Goal: Task Accomplishment & Management: Manage account settings

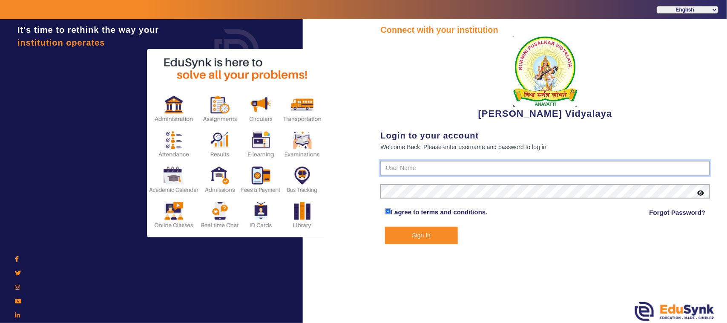
type input "1236547891"
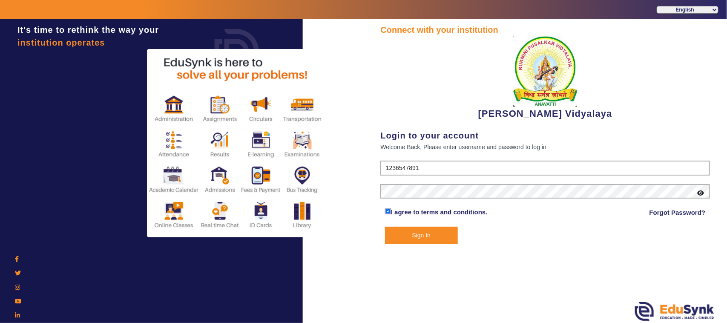
click at [420, 233] on button "Sign In" at bounding box center [421, 235] width 73 height 17
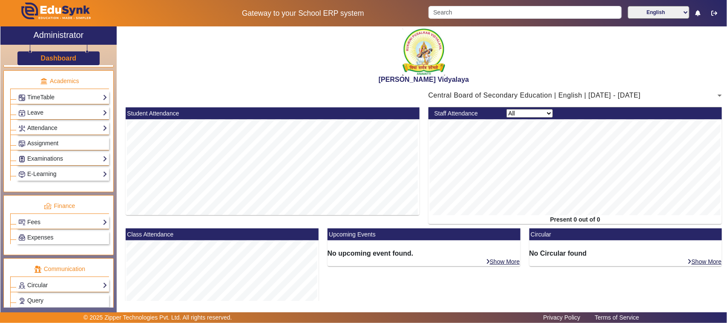
scroll to position [373, 0]
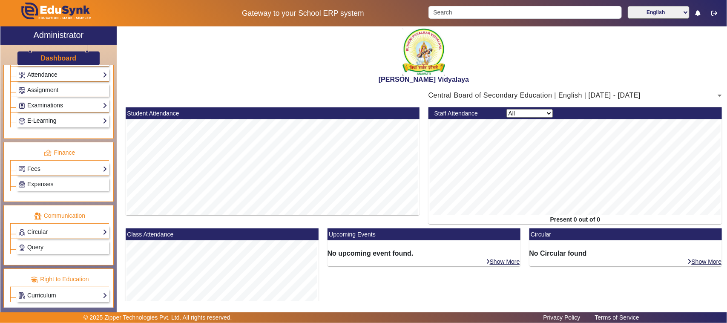
click at [64, 174] on link "Fees" at bounding box center [62, 169] width 89 height 10
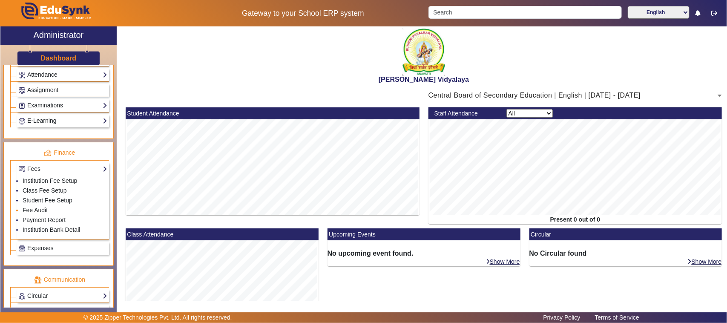
click at [43, 214] on link "Fee Audit" at bounding box center [35, 210] width 25 height 7
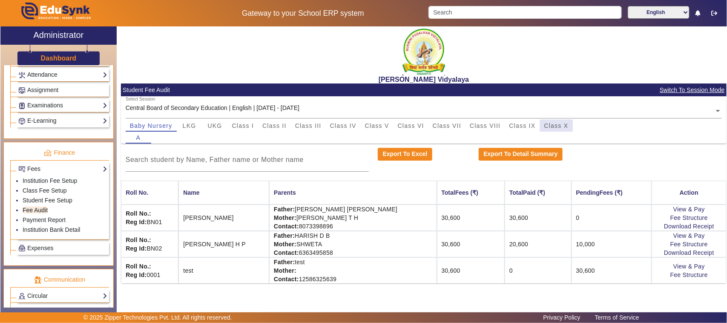
click at [557, 126] on span "Class X" at bounding box center [557, 126] width 24 height 6
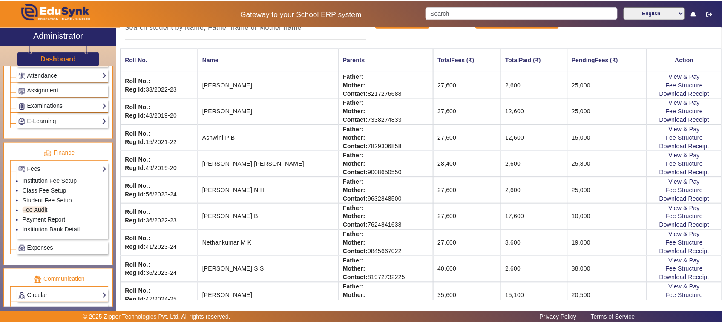
scroll to position [160, 0]
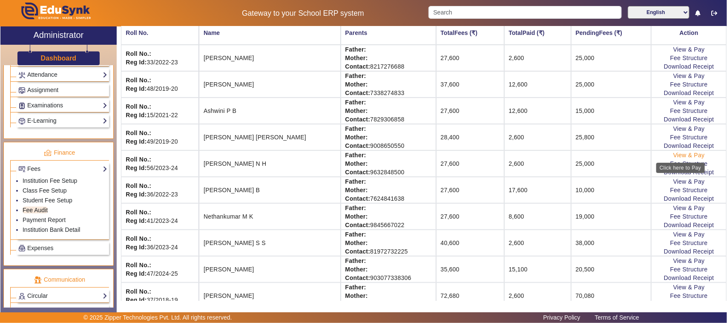
click at [676, 156] on link "View & Pay" at bounding box center [690, 155] width 32 height 7
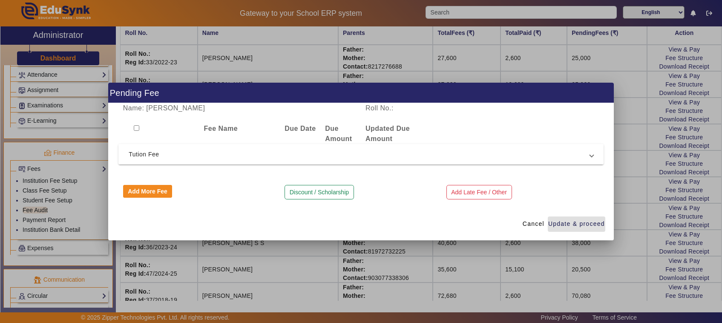
click at [142, 153] on span "Tution Fee" at bounding box center [360, 154] width 462 height 10
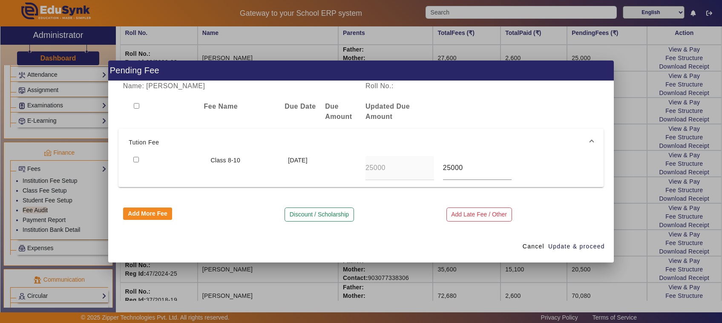
click at [133, 159] on input "checkbox" at bounding box center [136, 160] width 6 height 6
checkbox input "true"
click at [565, 244] on span "Update & proceed" at bounding box center [576, 246] width 57 height 9
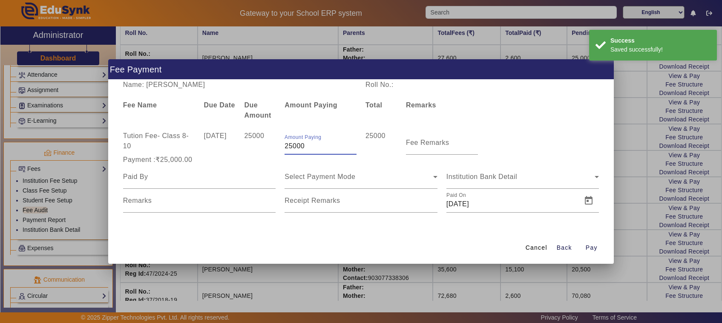
click at [316, 147] on input "25000" at bounding box center [321, 146] width 72 height 10
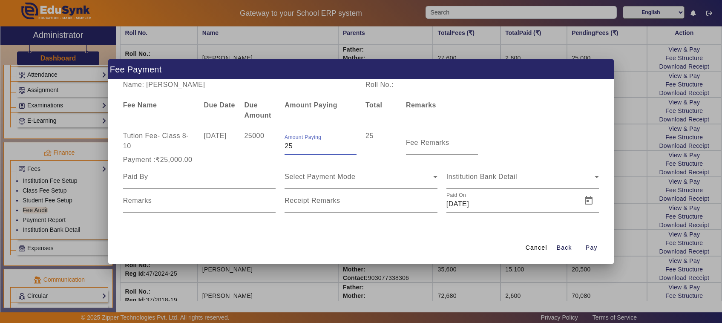
type input "2"
type input "10000"
click at [445, 148] on input "Fee Remarks" at bounding box center [442, 146] width 72 height 10
type input "1st payment"
click at [167, 178] on input at bounding box center [199, 177] width 153 height 10
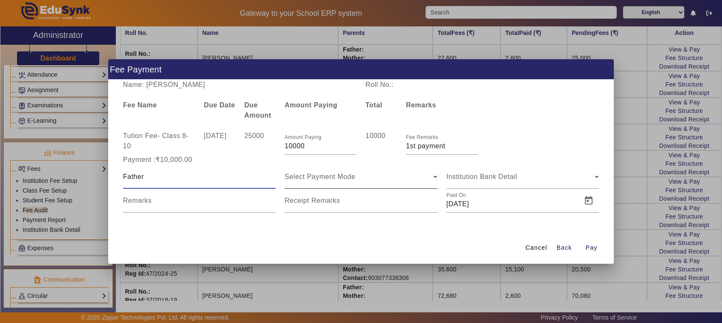
type input "Father"
click at [303, 177] on span "Select Payment Mode" at bounding box center [320, 176] width 71 height 7
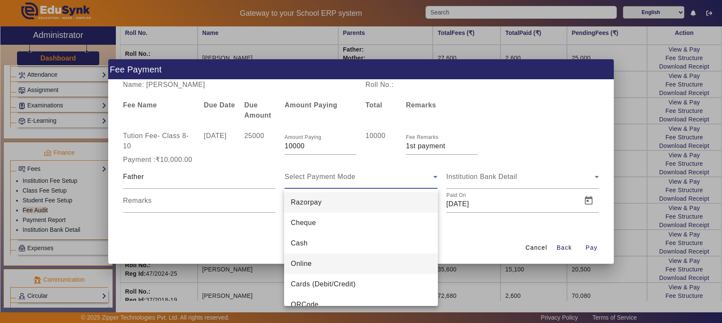
click at [302, 264] on span "Online" at bounding box center [301, 264] width 21 height 10
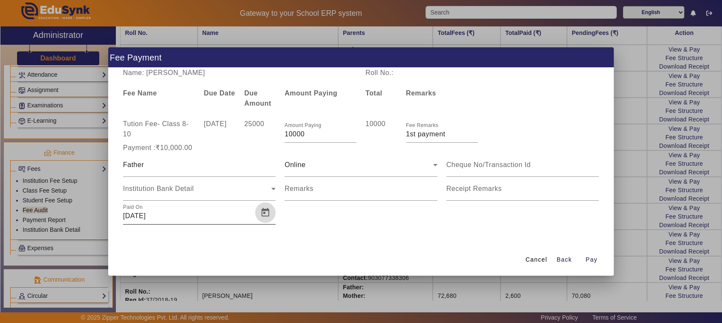
click at [264, 211] on span "Open calendar" at bounding box center [265, 212] width 20 height 20
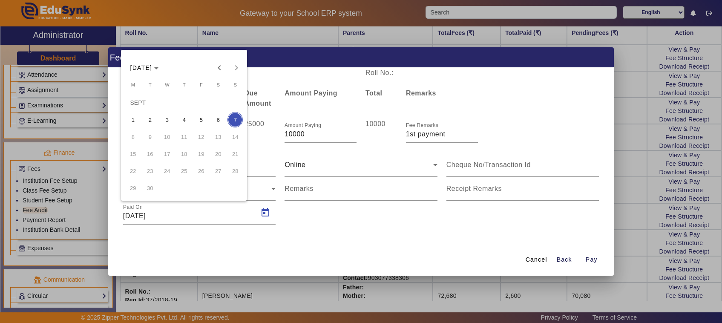
click at [186, 118] on span "4" at bounding box center [183, 119] width 15 height 15
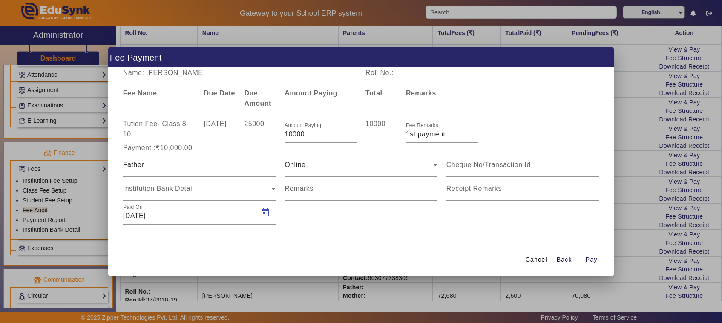
type input "[DATE]"
click at [294, 191] on mat-label "Remarks" at bounding box center [299, 188] width 29 height 7
click at [294, 191] on input "Remarks" at bounding box center [361, 192] width 153 height 10
type input "788"
click at [491, 161] on input at bounding box center [523, 165] width 153 height 10
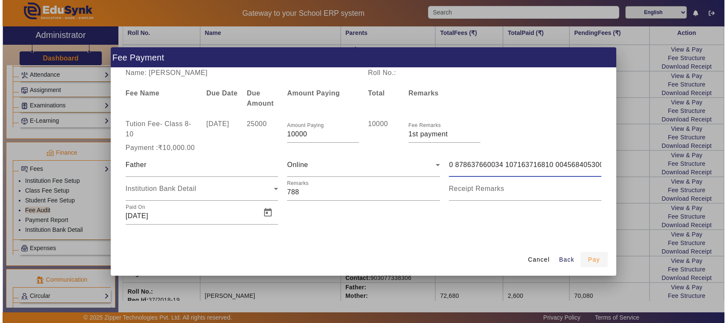
scroll to position [0, 0]
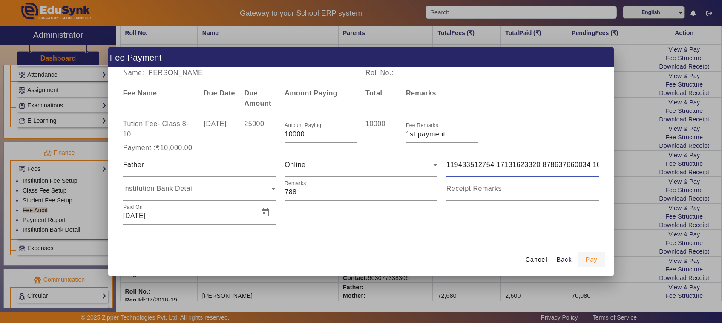
click at [592, 259] on span "Pay" at bounding box center [592, 259] width 12 height 9
click at [607, 159] on div "Name: [PERSON_NAME] N H Roll No.: Fee Name Due Date Due Amount Amount Paying To…" at bounding box center [361, 156] width 506 height 176
click at [595, 165] on input "119433512754 17131623320 878637660034 107163716810 004568405300" at bounding box center [523, 165] width 153 height 10
click at [602, 163] on div "119433512754 17131623320 878637660034 107163716810 004568405300" at bounding box center [523, 165] width 162 height 24
click at [608, 162] on div "Name: [PERSON_NAME] N H Roll No.: Fee Name Due Date Due Amount Amount Paying To…" at bounding box center [361, 156] width 506 height 176
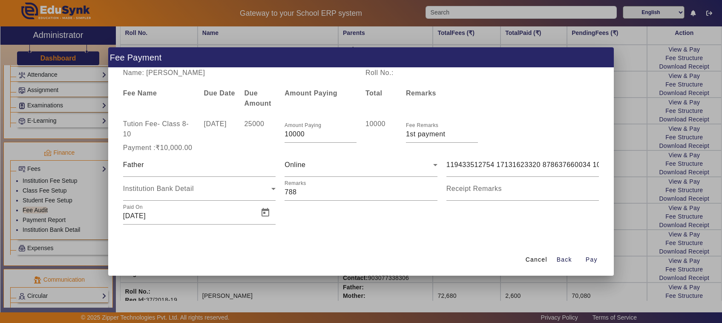
click at [602, 161] on div "119433512754 17131623320 878637660034 107163716810 004568405300" at bounding box center [523, 165] width 162 height 24
drag, startPoint x: 611, startPoint y: 166, endPoint x: 604, endPoint y: 163, distance: 7.2
click at [607, 163] on div "Name: [PERSON_NAME] N H Roll No.: Fee Name Due Date Due Amount Amount Paying To…" at bounding box center [361, 156] width 506 height 176
click at [566, 169] on input "119433512754 17131623320 878637660034 107163716810 004568405300" at bounding box center [523, 165] width 153 height 10
click at [576, 163] on input "660034 107163716810 004568405300" at bounding box center [523, 165] width 153 height 10
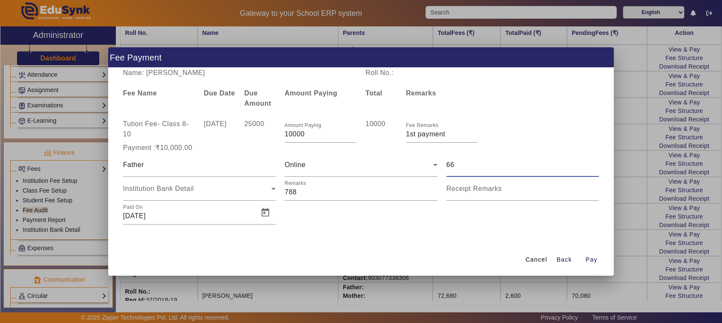
type input "6"
type input "119433512754 17131623320"
click at [592, 260] on span "Pay" at bounding box center [592, 259] width 12 height 9
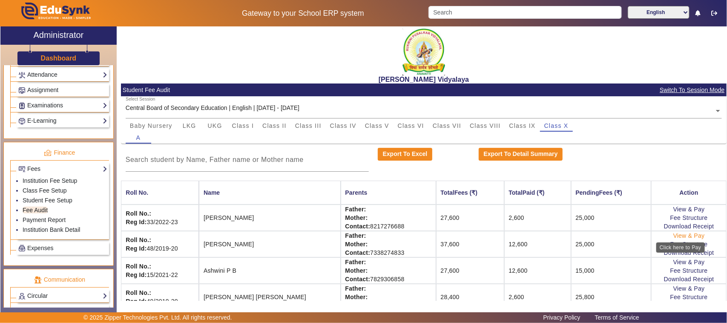
click at [680, 235] on link "View & Pay" at bounding box center [690, 235] width 32 height 7
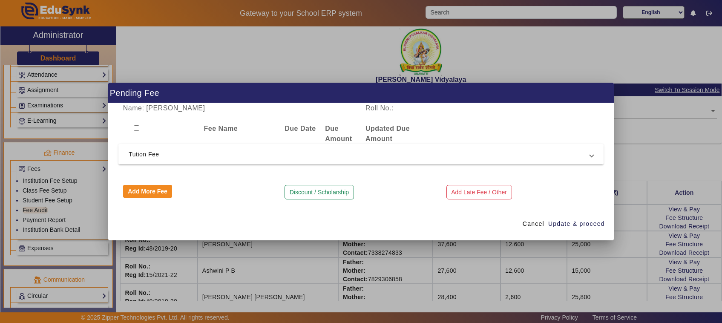
click at [152, 151] on span "Tution Fee" at bounding box center [360, 154] width 462 height 10
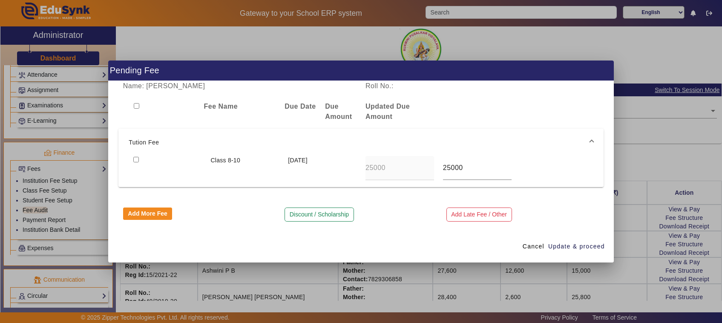
click at [136, 161] on input "checkbox" at bounding box center [136, 160] width 6 height 6
checkbox input "true"
click at [572, 245] on span "Update & proceed" at bounding box center [576, 246] width 57 height 9
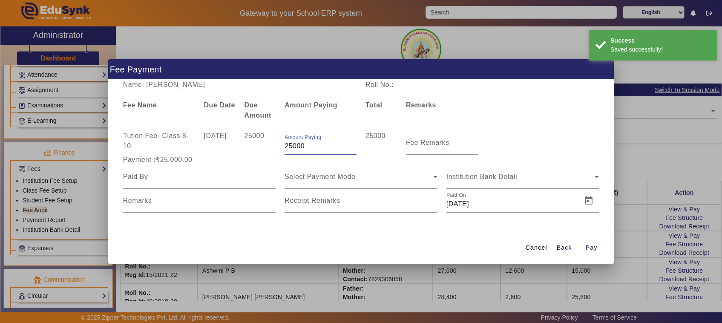
click at [310, 144] on input "25000" at bounding box center [321, 146] width 72 height 10
type input "2"
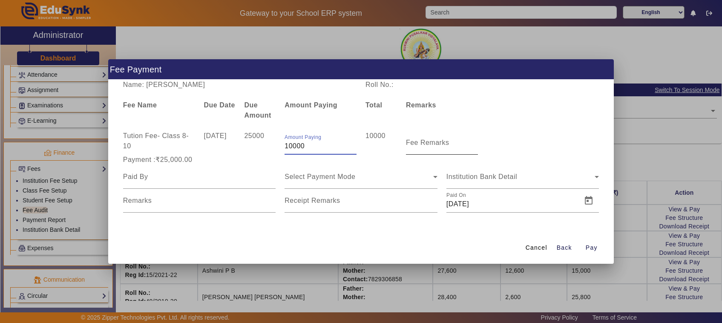
type input "10000"
click at [415, 144] on mat-label "Fee Remarks" at bounding box center [427, 142] width 43 height 7
click at [415, 144] on input "Fee Remarks" at bounding box center [442, 146] width 72 height 10
type input "1 st payment"
click at [152, 180] on input at bounding box center [199, 177] width 153 height 10
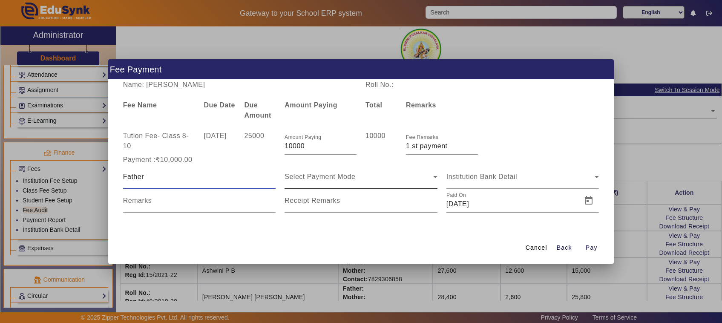
type input "Father"
click at [332, 178] on span "Select Payment Mode" at bounding box center [320, 176] width 71 height 7
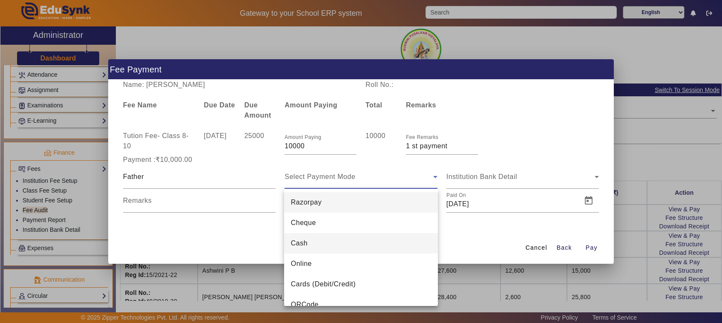
click at [308, 239] on mat-option "Cash" at bounding box center [361, 243] width 154 height 20
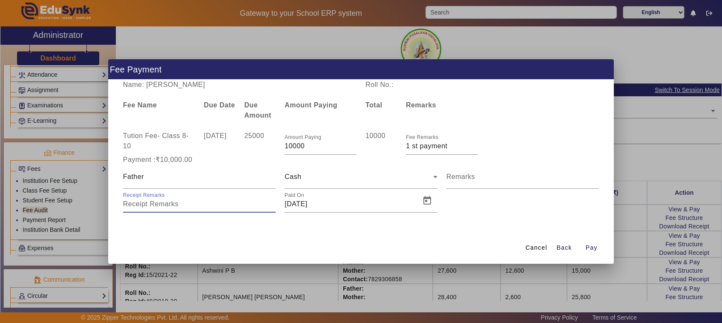
click at [175, 205] on input "Receipt Remarks" at bounding box center [199, 204] width 153 height 10
type input "789"
click at [427, 203] on span "Open calendar" at bounding box center [427, 200] width 20 height 20
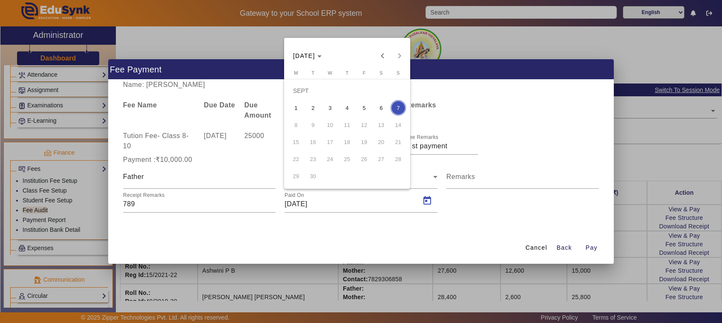
click at [383, 109] on span "6" at bounding box center [381, 107] width 15 height 15
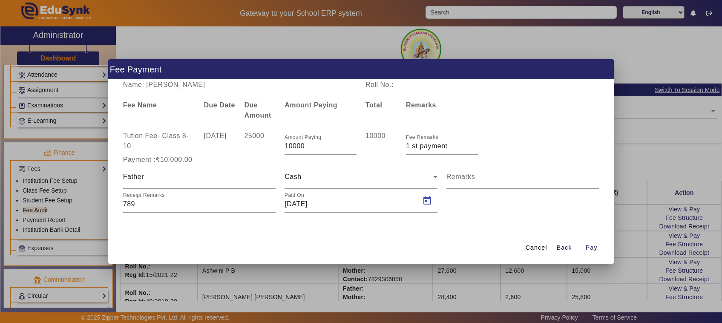
type input "[DATE]"
click at [592, 248] on span "Pay" at bounding box center [592, 247] width 12 height 9
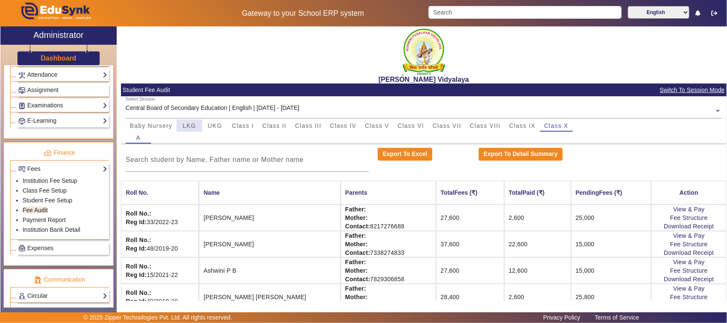
click at [186, 126] on span "LKG" at bounding box center [190, 126] width 14 height 6
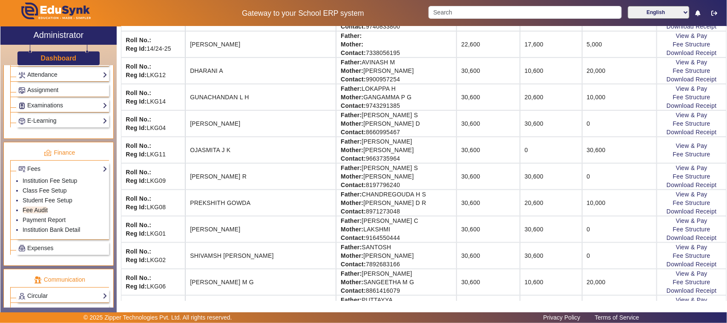
scroll to position [266, 0]
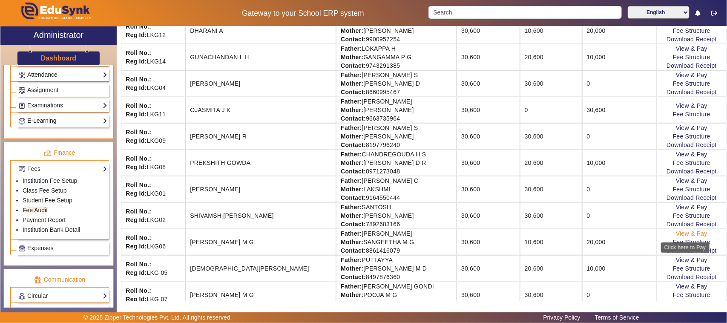
click at [685, 237] on link "View & Pay" at bounding box center [692, 233] width 32 height 7
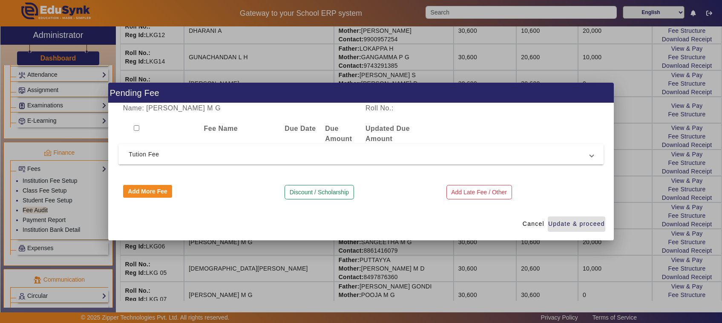
click at [147, 154] on span "Tution Fee" at bounding box center [360, 154] width 462 height 10
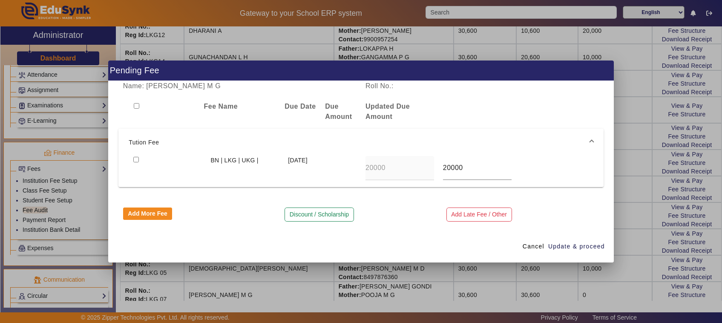
click at [135, 160] on input "checkbox" at bounding box center [136, 160] width 6 height 6
checkbox input "true"
click at [579, 245] on span "Update & proceed" at bounding box center [576, 246] width 57 height 9
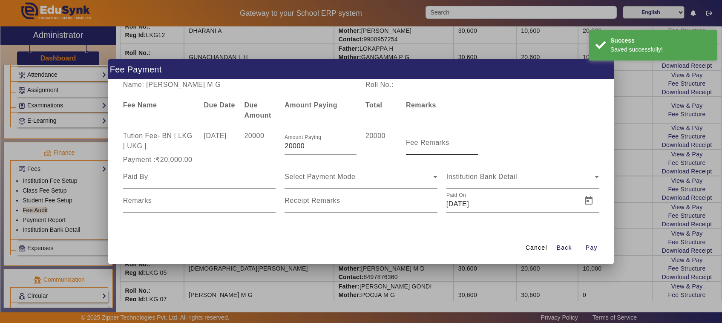
click at [437, 143] on mat-label "Fee Remarks" at bounding box center [427, 142] width 43 height 7
click at [437, 143] on input "Fee Remarks" at bounding box center [442, 146] width 72 height 10
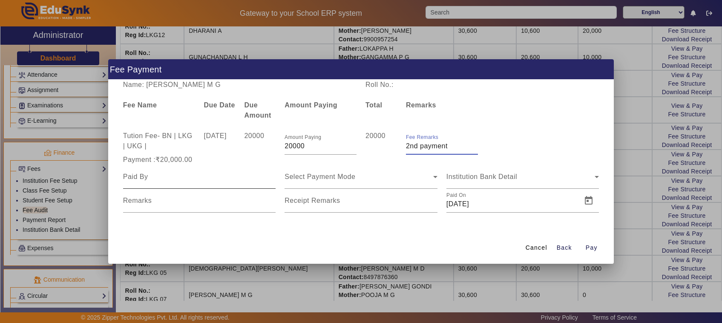
type input "2nd payment"
click at [155, 178] on input at bounding box center [199, 177] width 153 height 10
type input "Father"
click at [160, 199] on input "Remarks" at bounding box center [199, 204] width 153 height 10
click at [303, 178] on span "Select Payment Mode" at bounding box center [320, 176] width 71 height 7
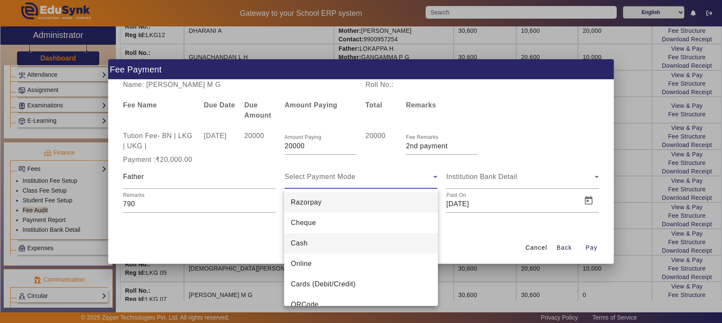
click at [295, 245] on span "Cash" at bounding box center [299, 243] width 17 height 10
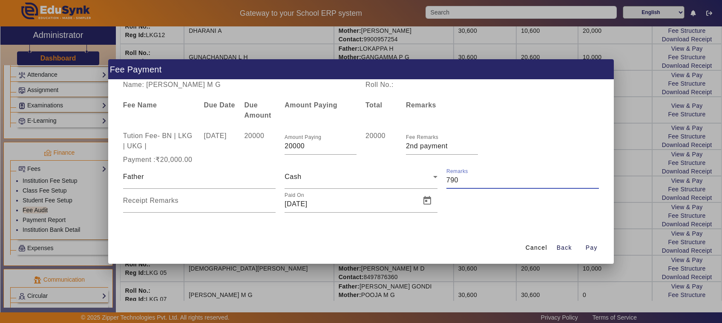
click at [464, 180] on input "Remarks" at bounding box center [523, 180] width 153 height 10
type input "7"
click at [163, 201] on mat-label "Receipt Remarks" at bounding box center [150, 200] width 55 height 7
click at [163, 201] on input "Receipt Remarks" at bounding box center [199, 204] width 153 height 10
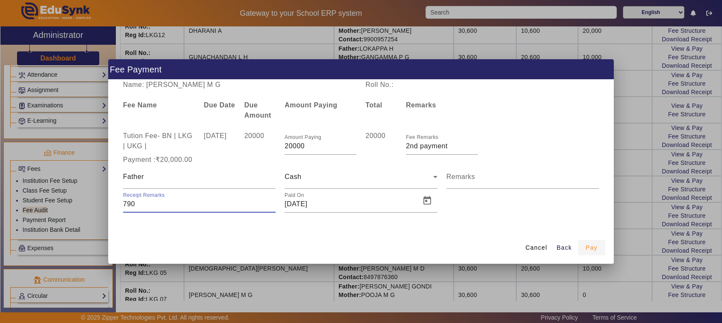
type input "790"
click at [594, 248] on span "Pay" at bounding box center [592, 247] width 12 height 9
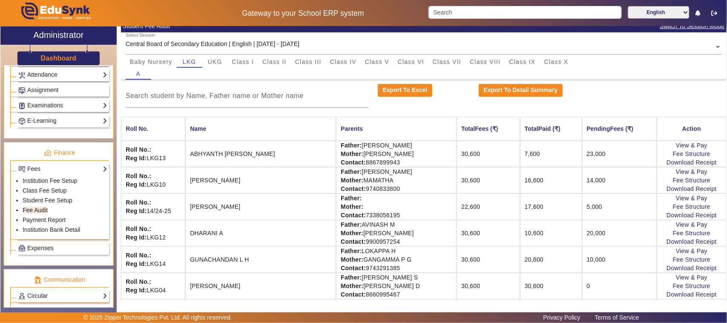
scroll to position [53, 0]
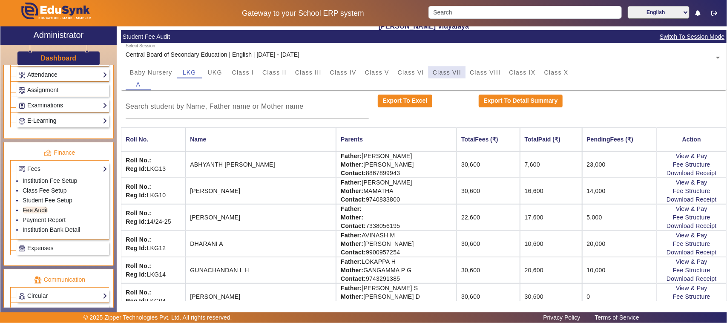
click at [450, 69] on span "Class VII" at bounding box center [447, 72] width 29 height 6
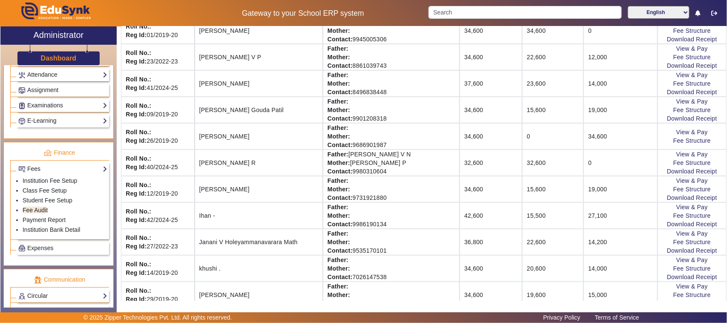
scroll to position [320, 0]
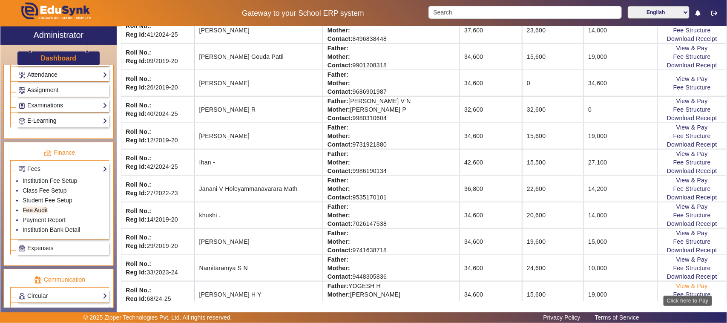
click at [682, 289] on link "View & Pay" at bounding box center [693, 286] width 32 height 7
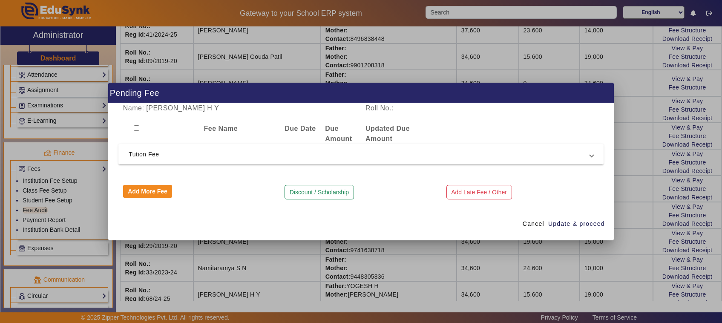
click at [146, 154] on span "Tution Fee" at bounding box center [360, 154] width 462 height 10
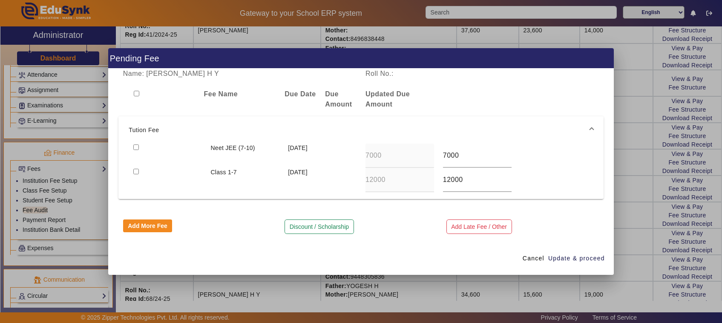
click at [135, 148] on input "checkbox" at bounding box center [136, 147] width 6 height 6
checkbox input "true"
click at [570, 262] on span "Update & proceed" at bounding box center [576, 258] width 57 height 9
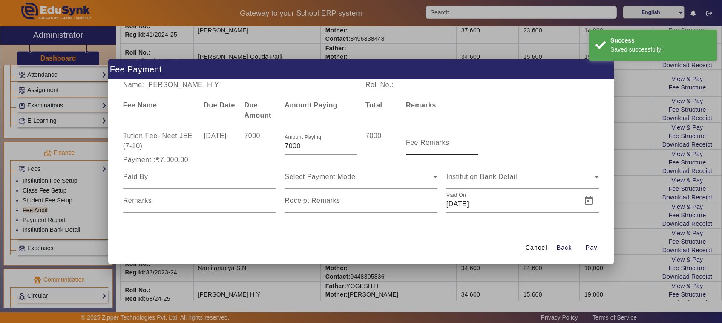
click at [419, 144] on mat-label "Fee Remarks" at bounding box center [427, 142] width 43 height 7
click at [419, 144] on input "Fee Remarks" at bounding box center [442, 146] width 72 height 10
type input "1"
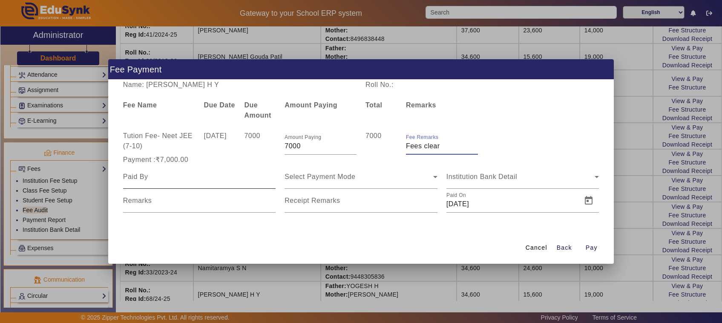
type input "Fees clear"
click at [156, 178] on input at bounding box center [199, 177] width 153 height 10
type input "Father"
click at [333, 179] on span "Select Payment Mode" at bounding box center [320, 176] width 71 height 7
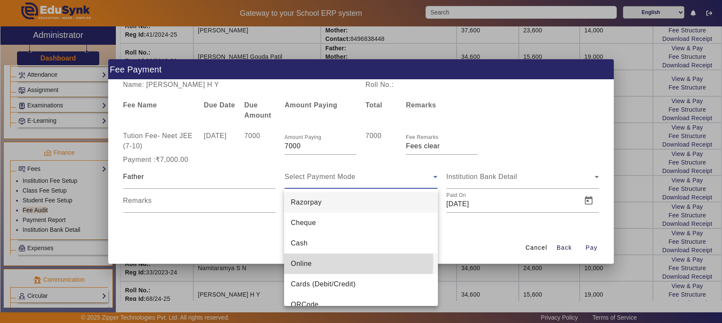
click at [302, 261] on span "Online" at bounding box center [301, 264] width 21 height 10
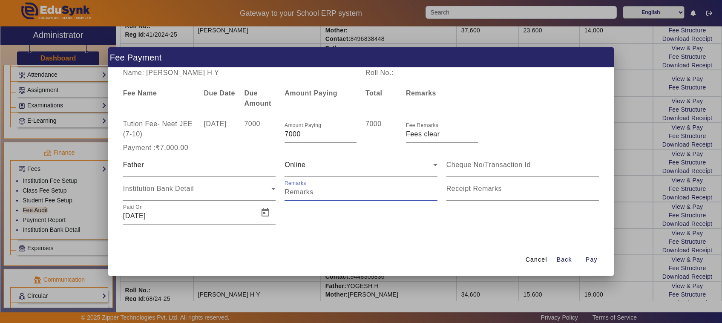
click at [303, 194] on input "Remarks" at bounding box center [361, 192] width 153 height 10
type input "11"
click at [461, 166] on input at bounding box center [523, 165] width 153 height 10
type input "525071723761"
click at [594, 259] on span "Pay" at bounding box center [592, 259] width 12 height 9
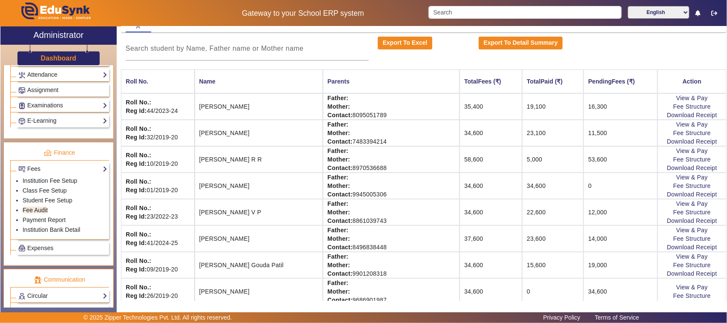
scroll to position [0, 0]
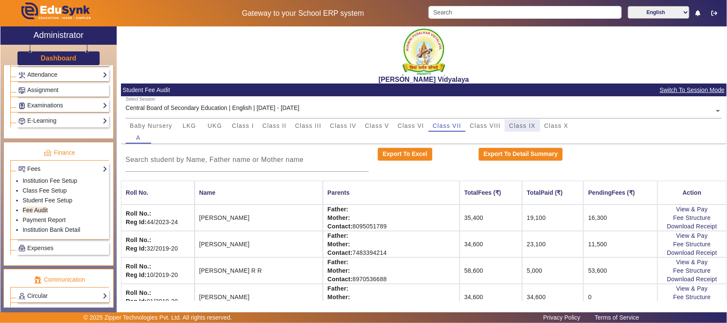
drag, startPoint x: 519, startPoint y: 128, endPoint x: 652, endPoint y: 227, distance: 166.3
click at [535, 134] on mat-tab-group "Baby Nursery LKG UKG Class I Class II Class III Class IV Class V Class VI Class…" at bounding box center [424, 132] width 597 height 24
click at [674, 247] on link "Fee Structure" at bounding box center [693, 244] width 38 height 7
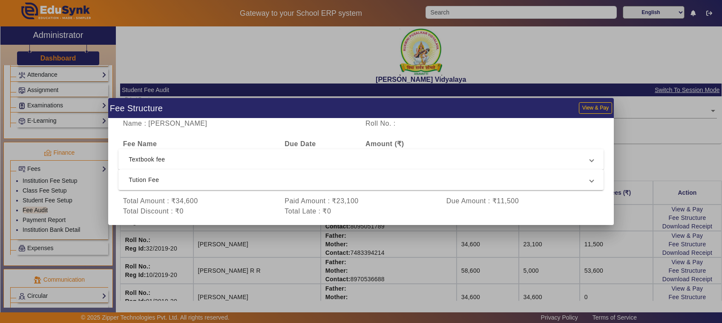
click at [661, 140] on div at bounding box center [361, 161] width 722 height 323
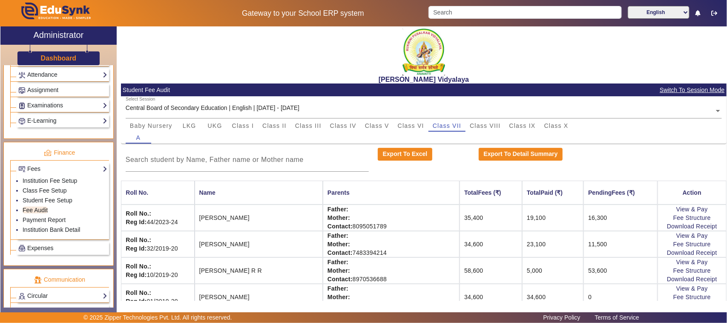
click at [35, 251] on span "Expenses" at bounding box center [40, 248] width 26 height 7
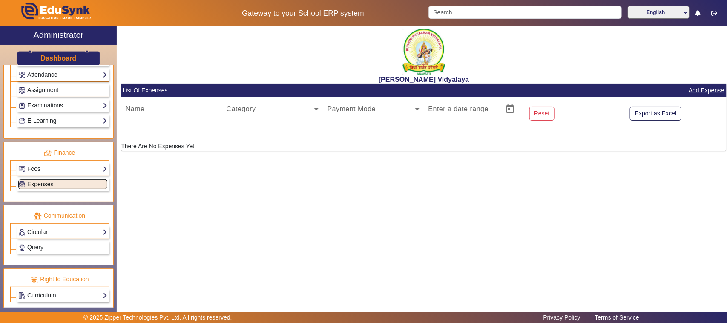
click at [40, 188] on span "Expenses" at bounding box center [40, 184] width 26 height 7
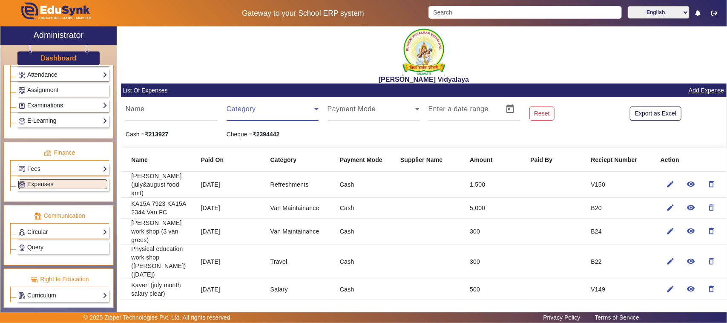
click at [246, 114] on span at bounding box center [271, 112] width 88 height 10
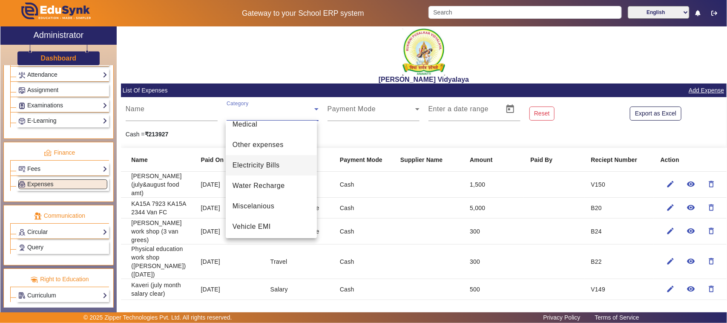
scroll to position [216, 0]
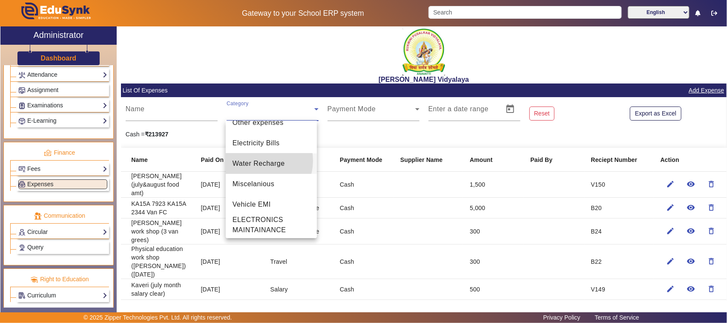
click at [257, 160] on span "Water Recharge" at bounding box center [259, 164] width 52 height 10
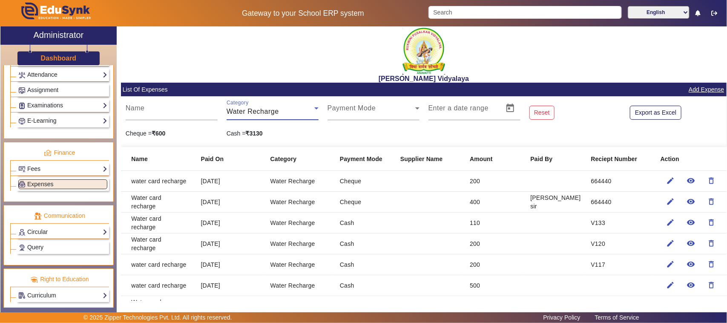
scroll to position [0, 0]
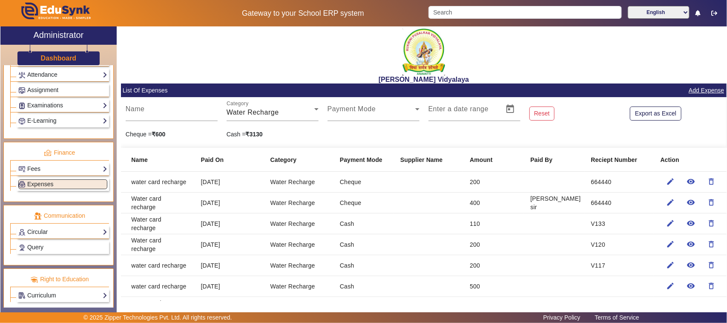
click at [698, 92] on link "Add Expense" at bounding box center [706, 90] width 37 height 11
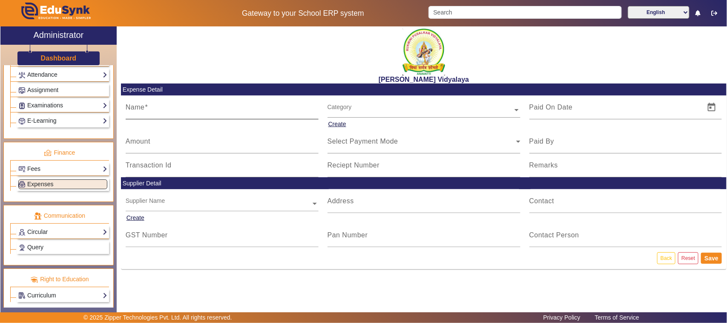
click at [148, 115] on input "Name" at bounding box center [222, 111] width 193 height 10
type input "watercard recharge"
click at [153, 143] on input "Amount" at bounding box center [222, 145] width 193 height 10
type input "300"
click at [333, 113] on input "text" at bounding box center [424, 110] width 193 height 9
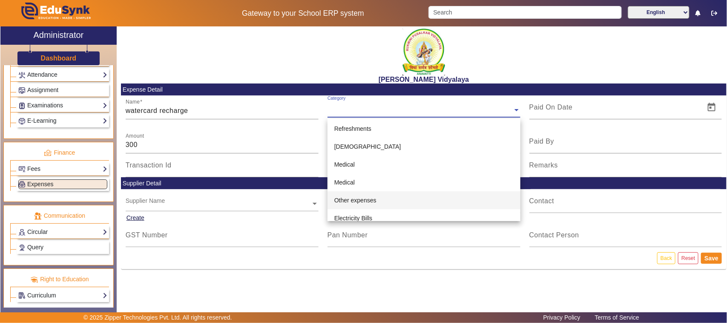
scroll to position [160, 0]
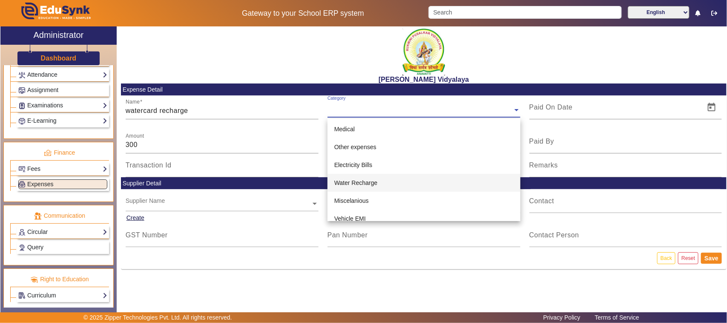
click at [348, 180] on span "Water Recharge" at bounding box center [356, 182] width 43 height 7
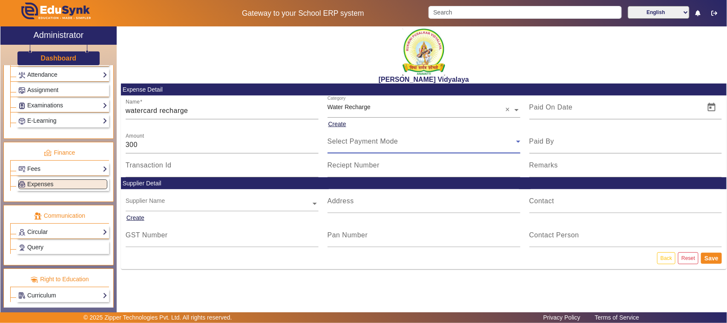
click at [350, 146] on div "Select Payment Mode" at bounding box center [422, 141] width 189 height 10
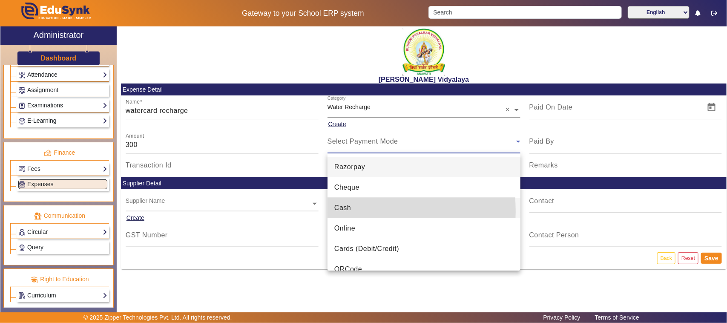
click at [346, 211] on span "Cash" at bounding box center [343, 208] width 17 height 10
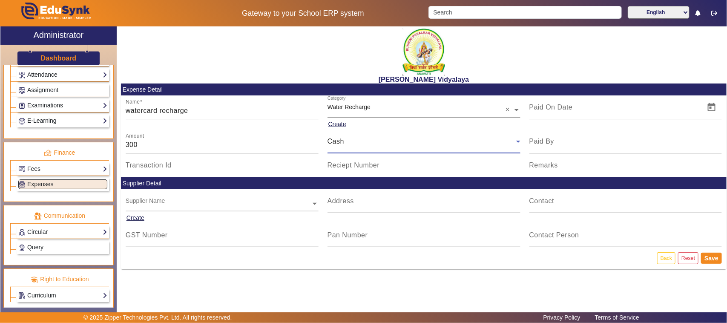
click at [346, 171] on input "Reciept Number" at bounding box center [424, 169] width 193 height 10
type input "V157"
click at [713, 105] on span "Open calendar" at bounding box center [712, 107] width 20 height 20
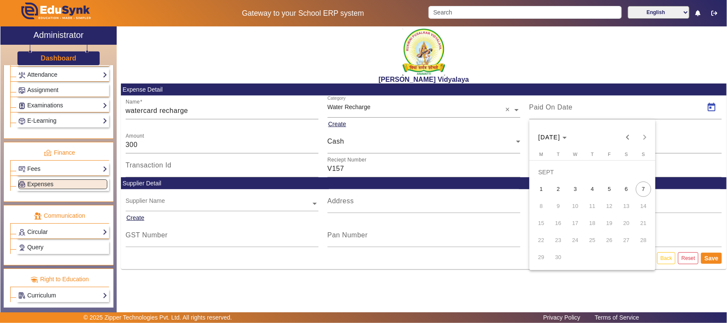
click at [629, 186] on span "6" at bounding box center [626, 189] width 15 height 15
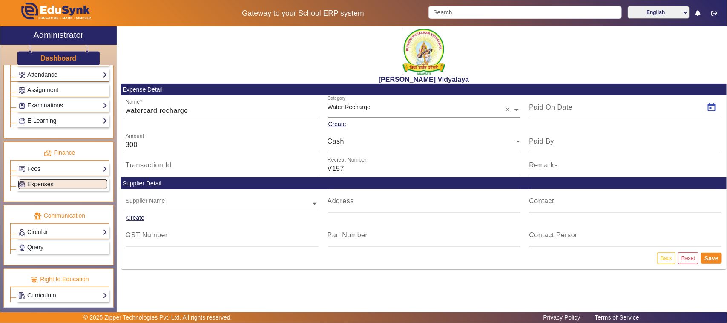
type input "[DATE]"
click at [712, 258] on button "Save" at bounding box center [711, 258] width 21 height 11
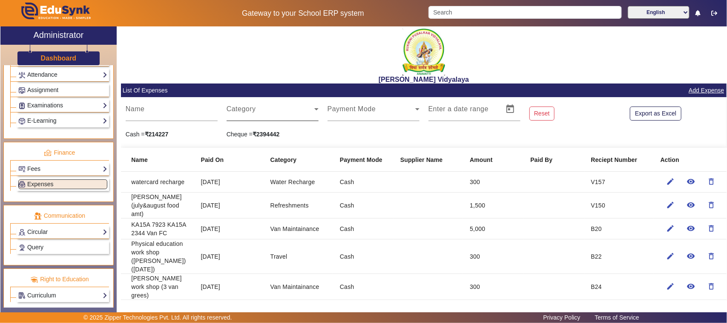
click at [248, 113] on span at bounding box center [271, 112] width 88 height 10
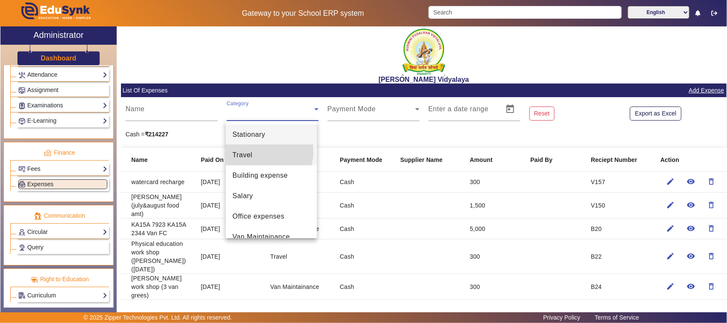
click at [250, 150] on span "Travel" at bounding box center [243, 155] width 20 height 10
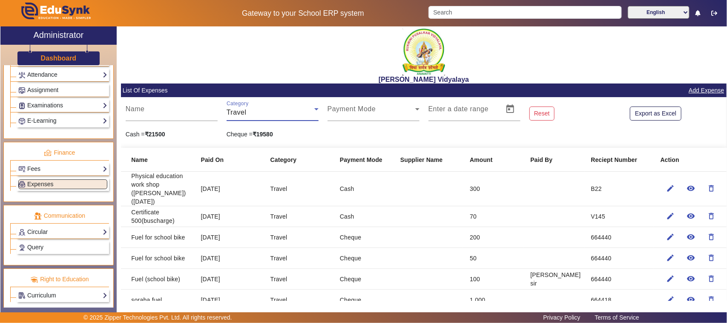
click at [701, 90] on link "Add Expense" at bounding box center [706, 90] width 37 height 11
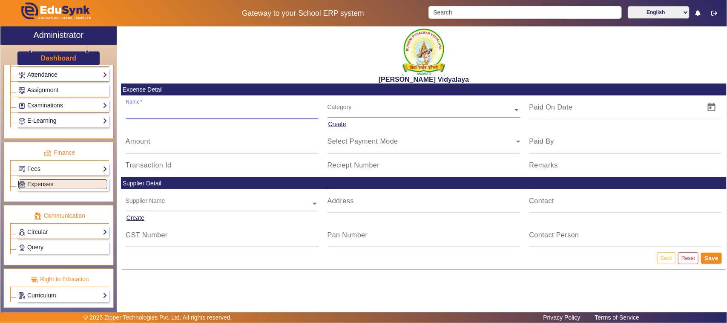
click at [155, 110] on input "Name" at bounding box center [222, 111] width 193 height 10
type input "Fuel (shivamogga)"
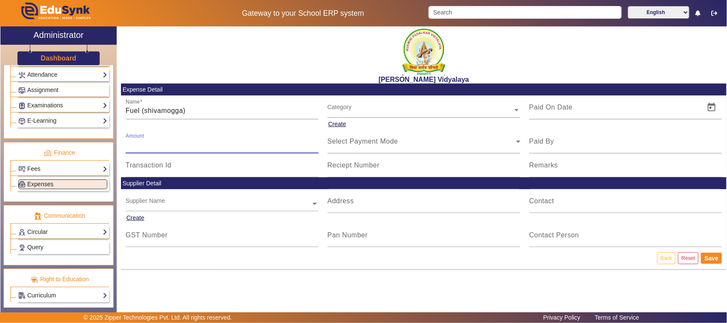
click at [142, 146] on input "Amount" at bounding box center [222, 145] width 193 height 10
type input "2000"
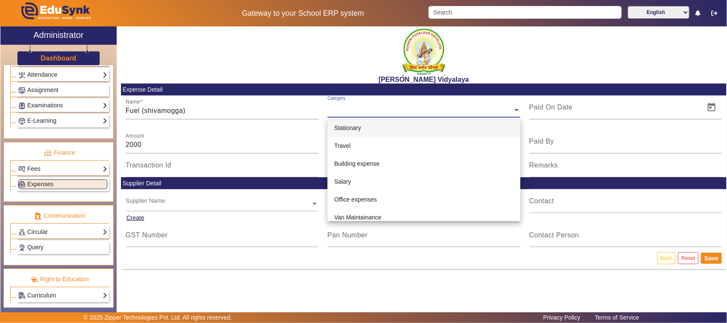
drag, startPoint x: 339, startPoint y: 109, endPoint x: 340, endPoint y: 115, distance: 6.8
click at [340, 109] on input "text" at bounding box center [424, 110] width 193 height 9
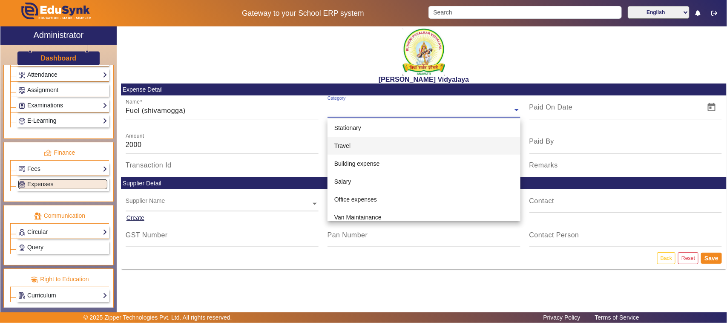
click at [344, 145] on span "Travel" at bounding box center [343, 145] width 16 height 7
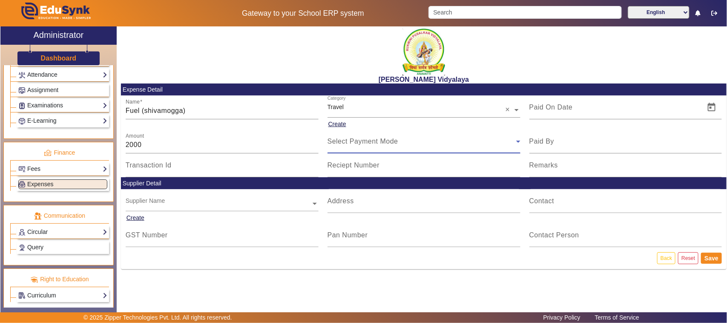
click at [342, 139] on span "Select Payment Mode" at bounding box center [363, 141] width 71 height 7
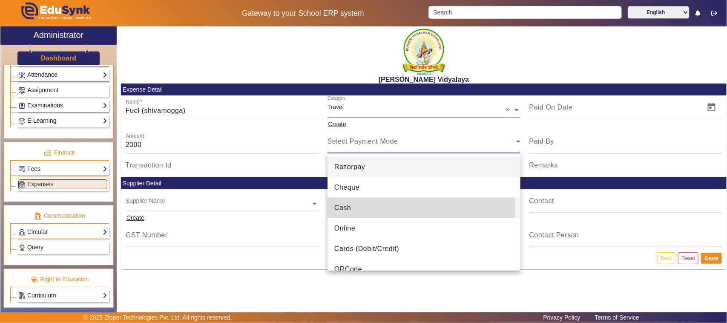
click at [344, 207] on span "Cash" at bounding box center [343, 208] width 17 height 10
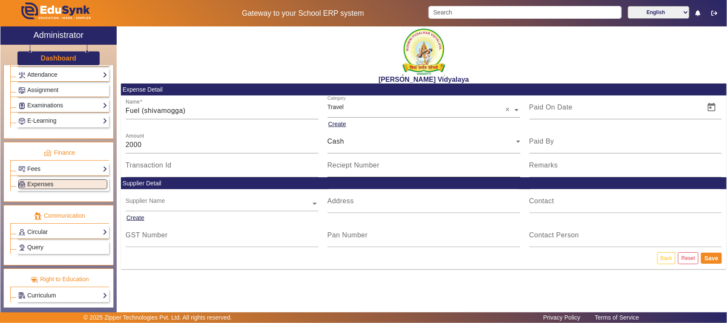
click at [346, 168] on mat-label "Reciept Number" at bounding box center [354, 165] width 52 height 7
click at [346, 168] on input "Reciept Number" at bounding box center [424, 169] width 193 height 10
type input "V153"
click at [714, 107] on span "Open calendar" at bounding box center [712, 107] width 20 height 20
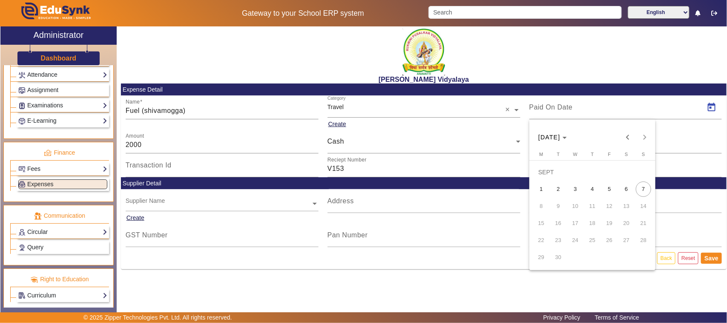
click at [629, 188] on span "6" at bounding box center [626, 189] width 15 height 15
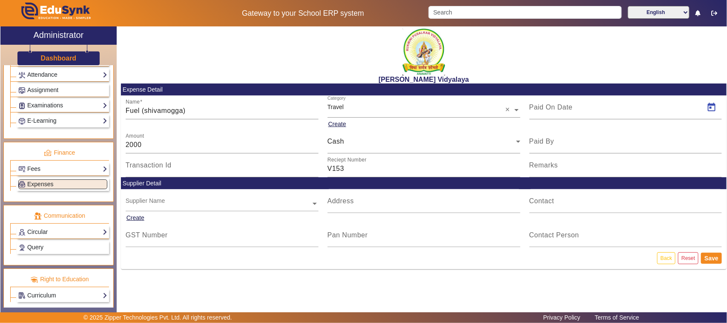
type input "[DATE]"
click at [714, 259] on button "Save" at bounding box center [711, 258] width 21 height 11
